Goal: Task Accomplishment & Management: Use online tool/utility

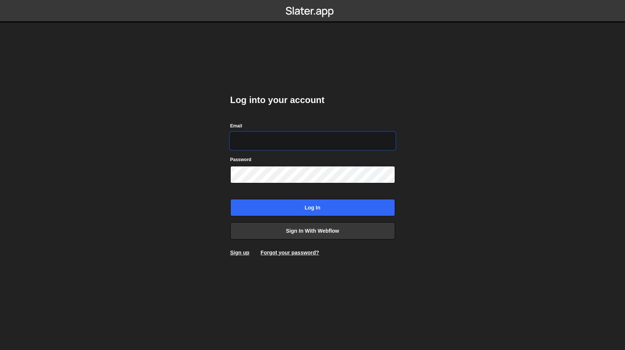
type input "[PERSON_NAME][EMAIL_ADDRESS][DOMAIN_NAME]"
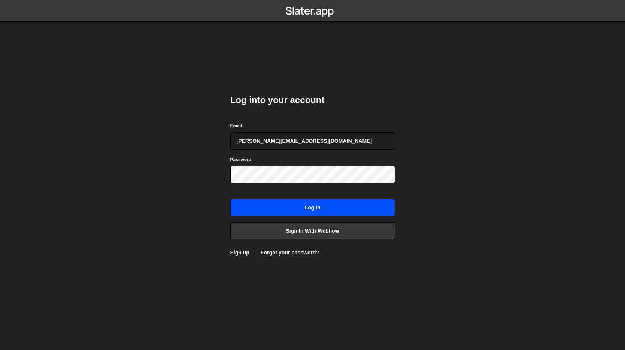
click at [320, 208] on input "Log in" at bounding box center [312, 207] width 165 height 17
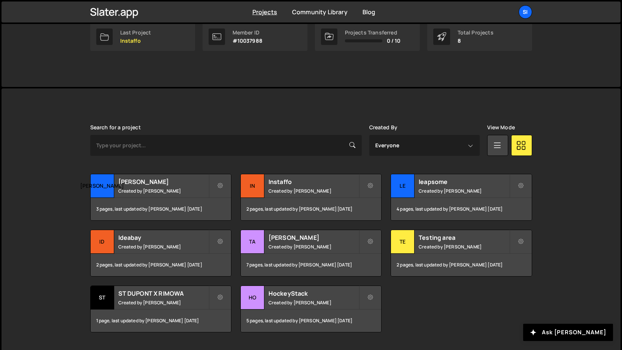
scroll to position [147, 0]
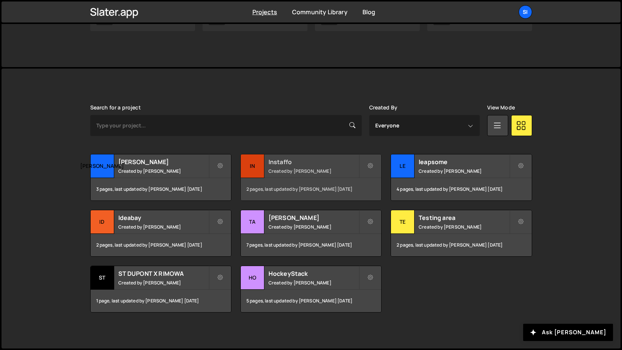
click at [323, 180] on div "2 pages, last updated by [PERSON_NAME] [DATE]" at bounding box center [311, 189] width 140 height 22
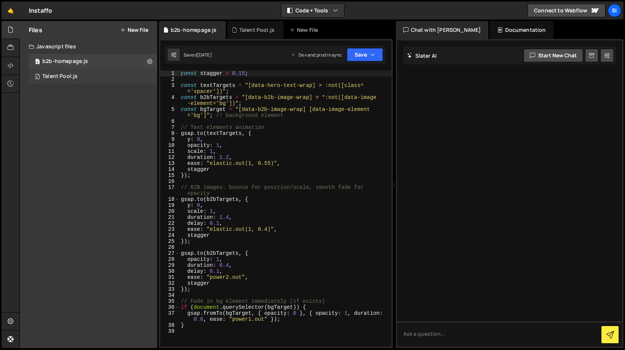
click at [112, 77] on div "0 Talent Pool.js 0" at bounding box center [93, 76] width 128 height 15
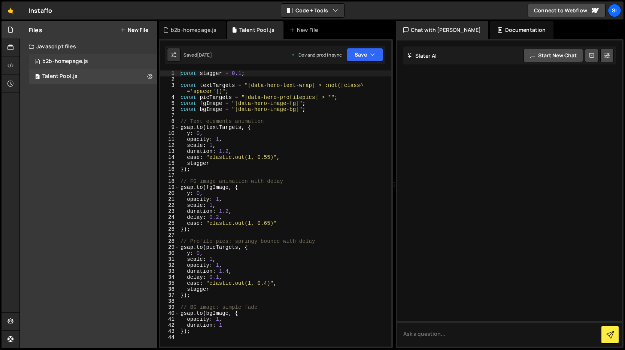
click at [115, 59] on div "0 b2b-homepage.js 0" at bounding box center [93, 61] width 128 height 15
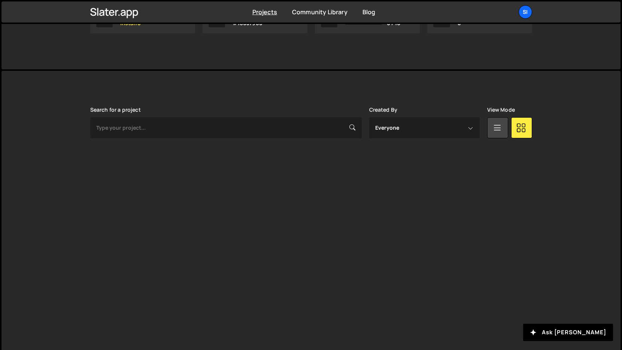
scroll to position [147, 0]
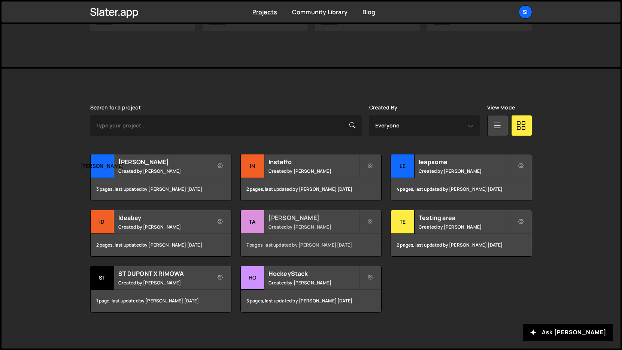
click at [305, 224] on small "Created by Simon Ziri" at bounding box center [313, 226] width 90 height 6
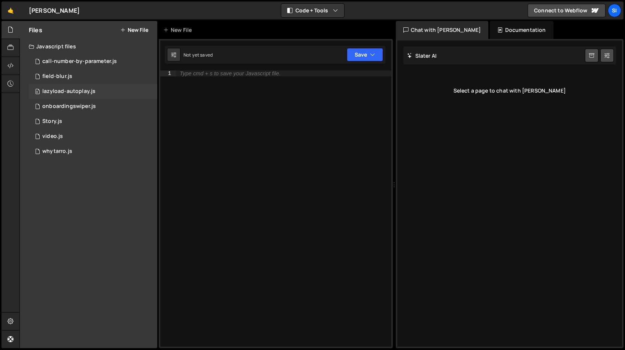
click at [98, 88] on div "0 lazyload-autoplay.js 0" at bounding box center [93, 91] width 128 height 15
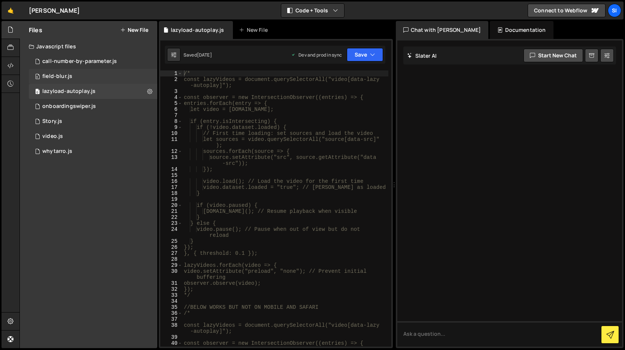
click at [101, 77] on div "0 field-blur.js 0" at bounding box center [93, 76] width 128 height 15
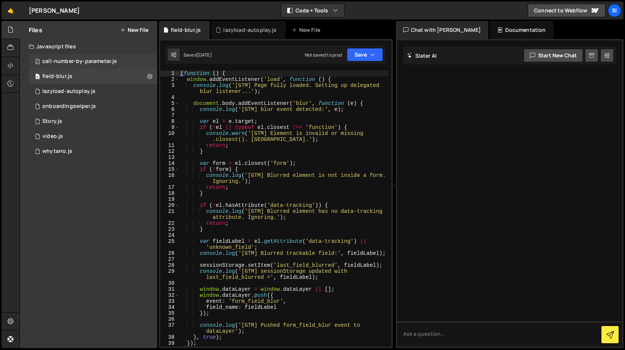
click at [107, 59] on div "call-number-by-parameter.js" at bounding box center [79, 61] width 74 height 7
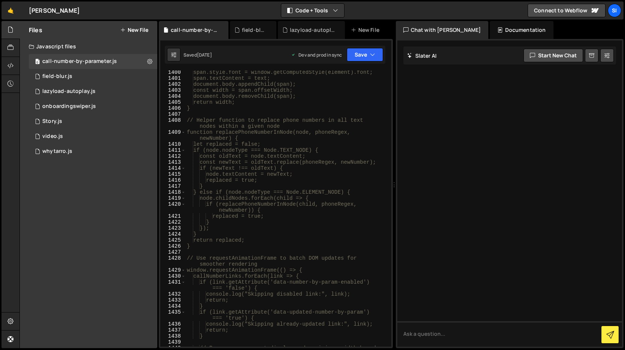
scroll to position [10110, 0]
click at [91, 151] on div "0 whytarro.js 0" at bounding box center [93, 151] width 128 height 15
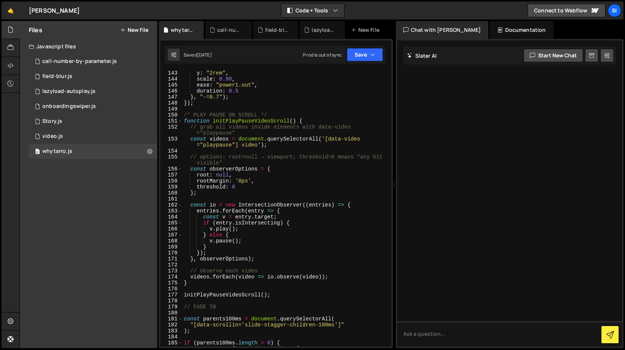
scroll to position [940, 0]
click at [110, 122] on div "0 Story.js 0" at bounding box center [93, 121] width 128 height 15
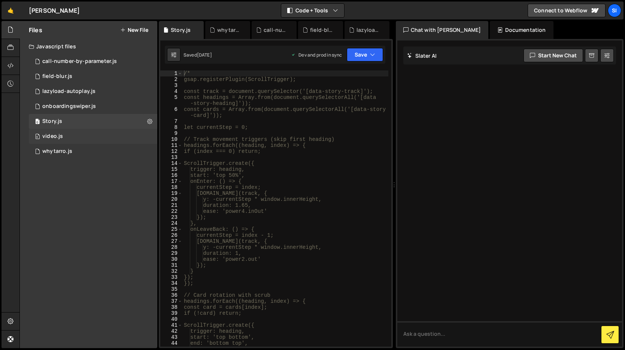
click at [108, 131] on div "0 video.js 0" at bounding box center [93, 136] width 128 height 15
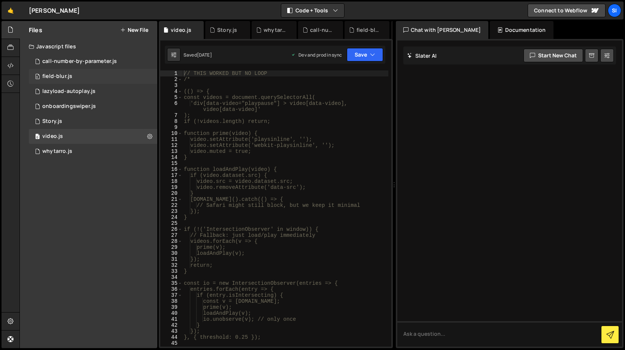
click at [109, 77] on div "0 field-blur.js 0" at bounding box center [93, 76] width 128 height 15
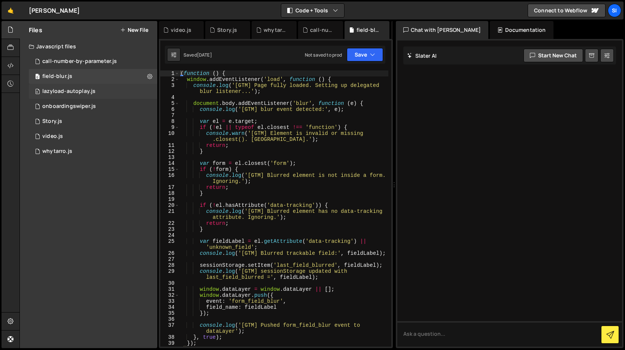
click at [107, 88] on div "0 lazyload-autoplay.js 0" at bounding box center [93, 91] width 128 height 15
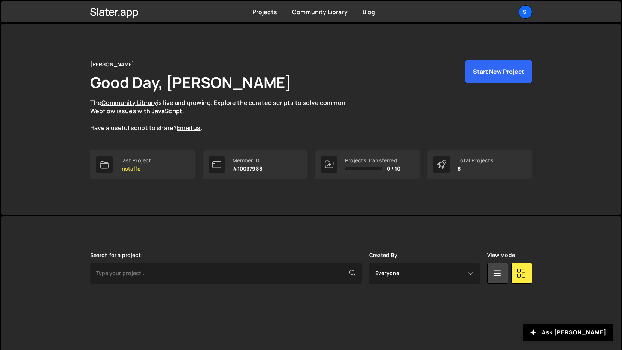
scroll to position [147, 0]
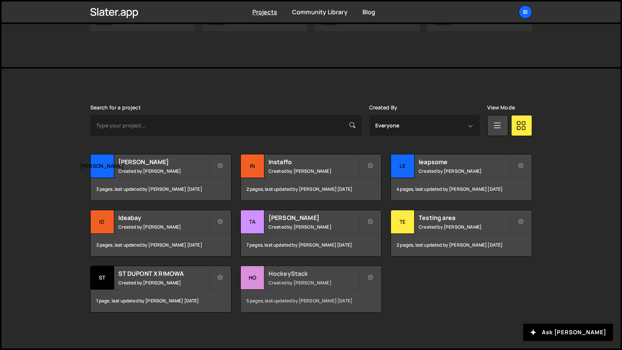
click at [320, 277] on h2 "HockeyStack" at bounding box center [313, 273] width 90 height 8
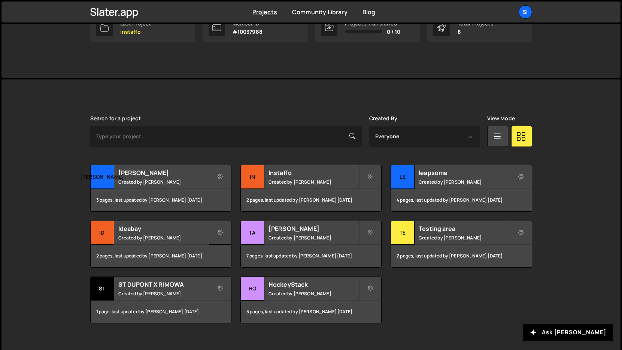
scroll to position [147, 0]
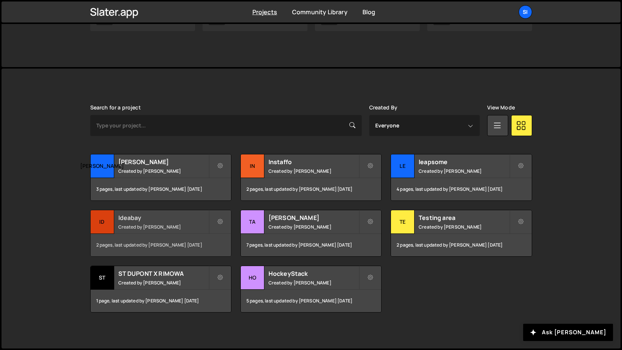
click at [187, 228] on small "Created by [PERSON_NAME]" at bounding box center [163, 226] width 90 height 6
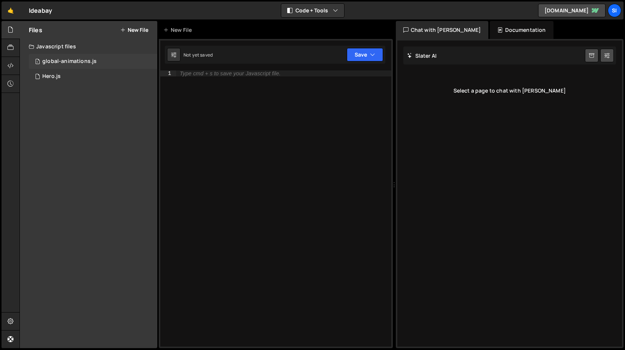
click at [76, 62] on div "global-animations.js" at bounding box center [69, 61] width 54 height 7
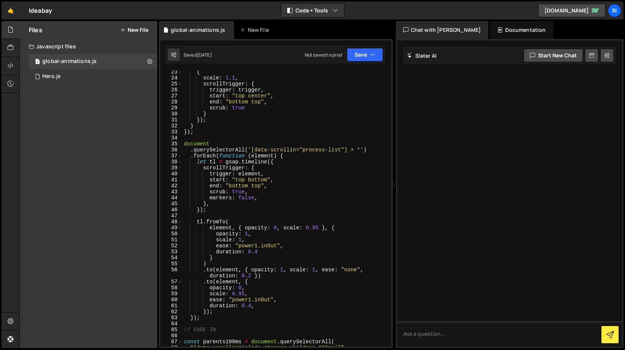
scroll to position [212, 0]
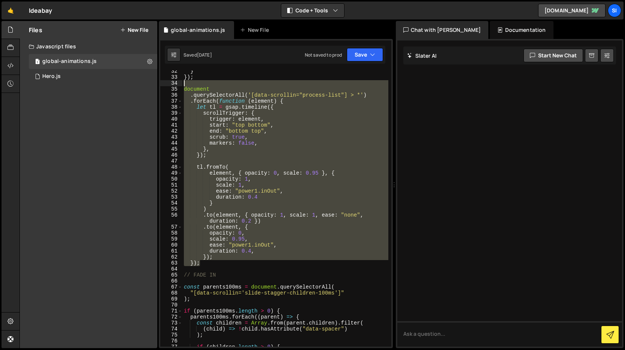
drag, startPoint x: 234, startPoint y: 264, endPoint x: 182, endPoint y: 85, distance: 187.0
click at [182, 85] on div "}); 32 33 34 35 36 37 38 39 40 41 42 43 44 45 46 47 48 49 50 51 52 53 54 55 56 …" at bounding box center [275, 208] width 231 height 276
click at [187, 92] on div "} }) ; document . querySelectorAll ( '[data-scrollin="process-list"] > *' ) . f…" at bounding box center [285, 208] width 206 height 276
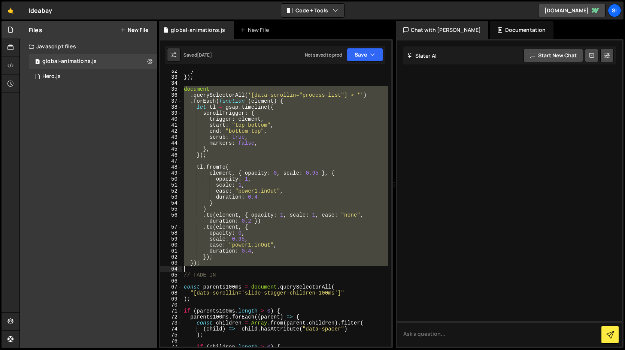
drag, startPoint x: 184, startPoint y: 89, endPoint x: 242, endPoint y: 267, distance: 187.2
click at [242, 266] on div "} }) ; document . querySelectorAll ( '[data-scrollin="process-list"] > *' ) . f…" at bounding box center [285, 212] width 206 height 288
type textarea "});"
